Goal: Check status: Check status

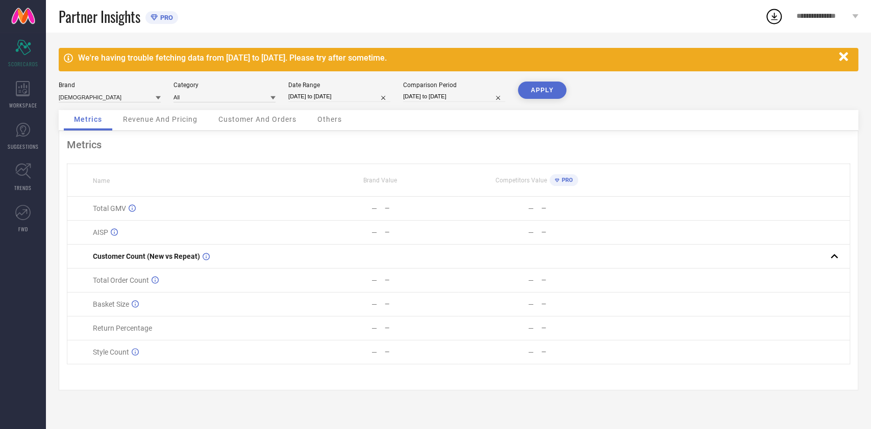
click at [307, 97] on input "[DATE] to [DATE]" at bounding box center [339, 96] width 102 height 11
select select "8"
select select "2025"
select select "9"
select select "2025"
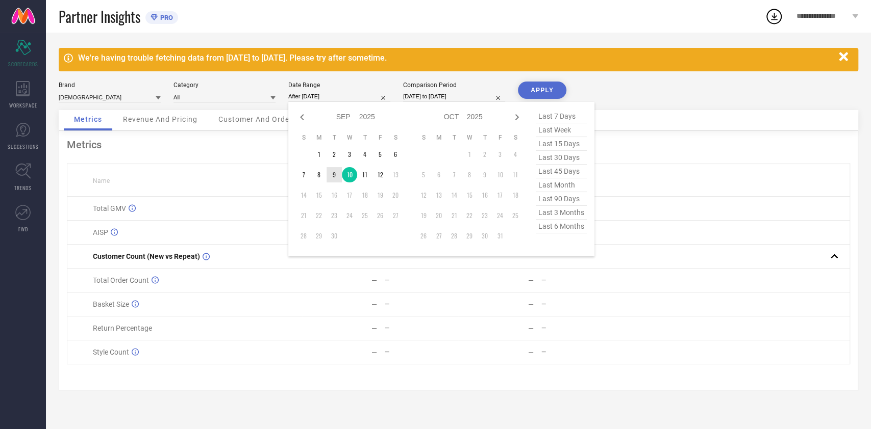
click at [330, 169] on td "9" at bounding box center [333, 174] width 15 height 15
type input "[DATE] to [DATE]"
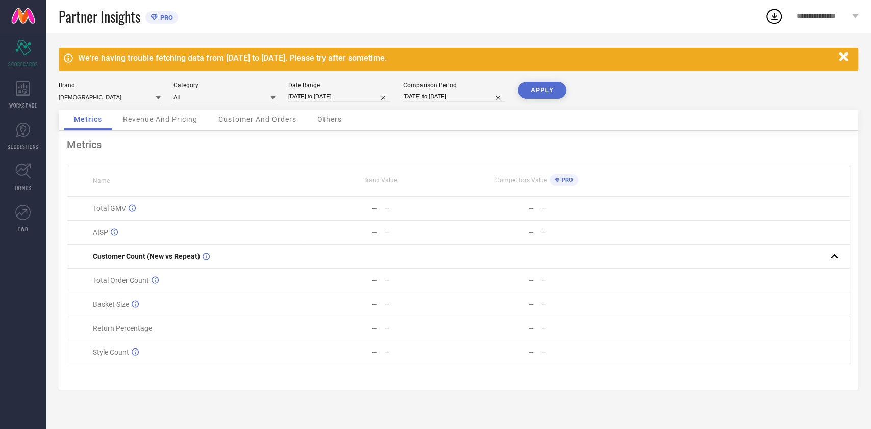
click at [541, 88] on button "APPLY" at bounding box center [542, 90] width 48 height 17
